Goal: Find contact information: Find contact information

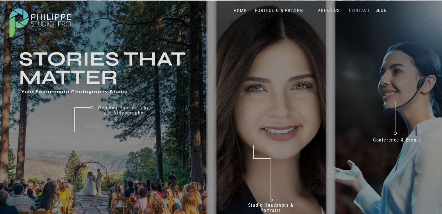
click at [359, 10] on nav "CONTACT" at bounding box center [360, 11] width 24 height 6
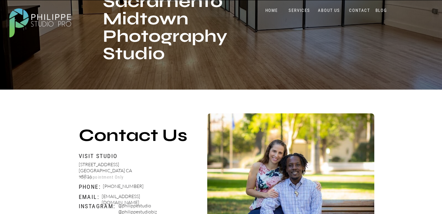
scroll to position [203, 0]
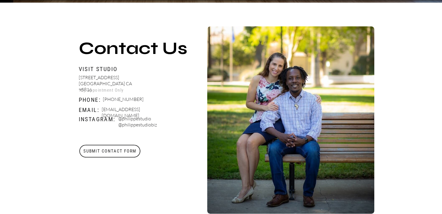
click at [155, 111] on p "Booking@philippestudiopro.com" at bounding box center [136, 110] width 68 height 7
copy p "Booking@philippestudiopro.com"
